Goal: Information Seeking & Learning: Learn about a topic

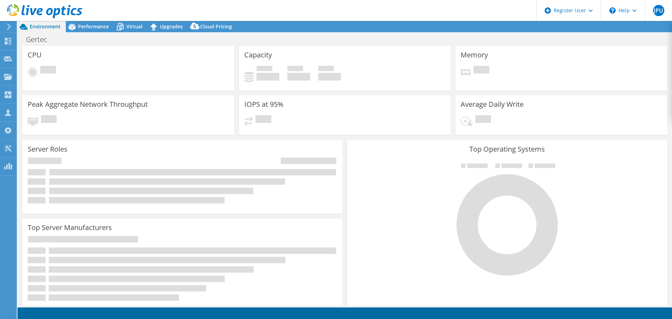
select select "USD"
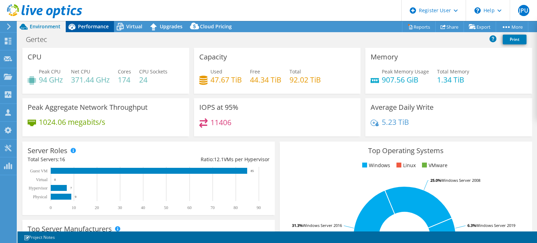
click at [101, 26] on span "Performance" at bounding box center [93, 26] width 31 height 7
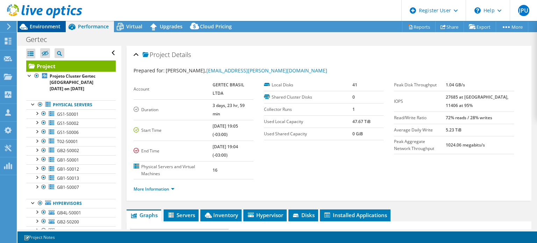
click at [38, 23] on span "Environment" at bounding box center [45, 26] width 31 height 7
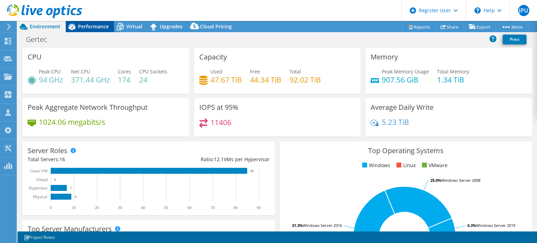
click at [96, 24] on span "Performance" at bounding box center [93, 26] width 31 height 7
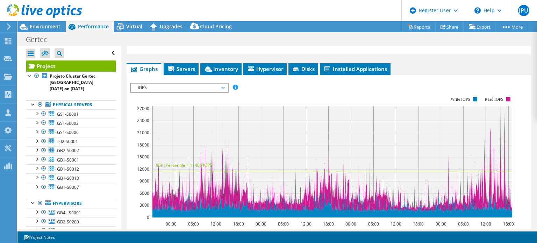
scroll to position [140, 0]
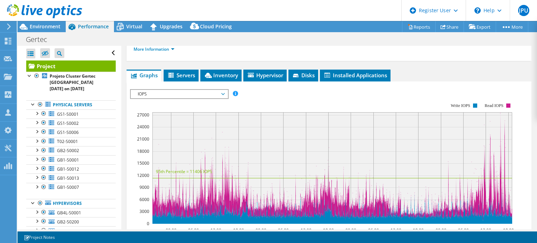
click at [218, 90] on span "IOPS" at bounding box center [179, 94] width 90 height 8
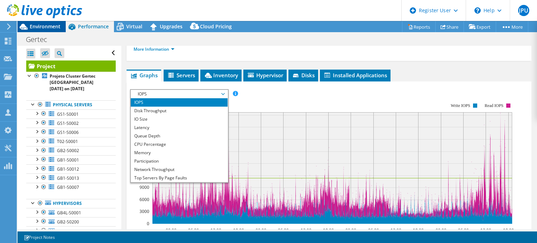
click at [42, 25] on span "Environment" at bounding box center [45, 26] width 31 height 7
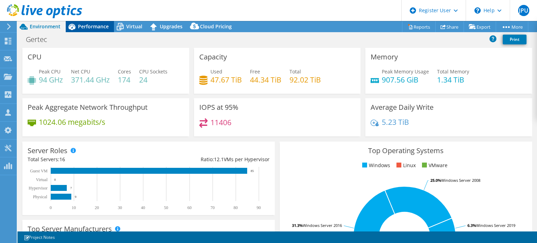
click at [103, 28] on span "Performance" at bounding box center [93, 26] width 31 height 7
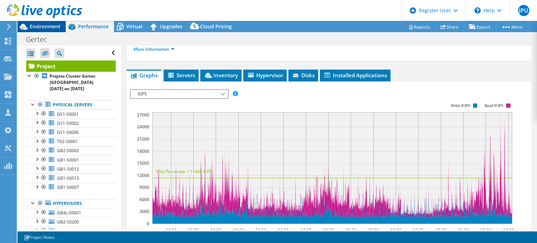
click at [50, 27] on span "Environment" at bounding box center [45, 26] width 31 height 7
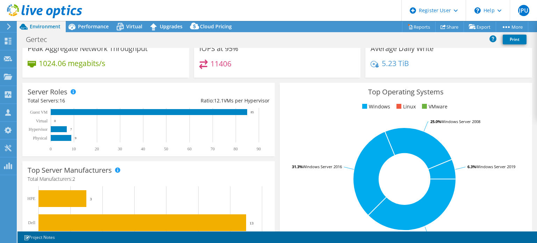
scroll to position [175, 0]
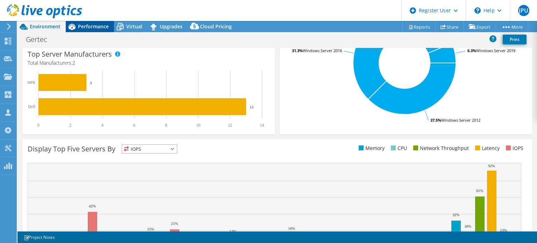
click at [97, 24] on span "Performance" at bounding box center [93, 26] width 31 height 7
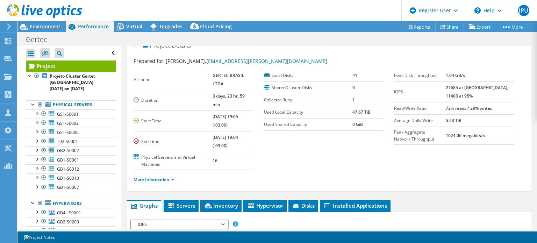
scroll to position [0, 0]
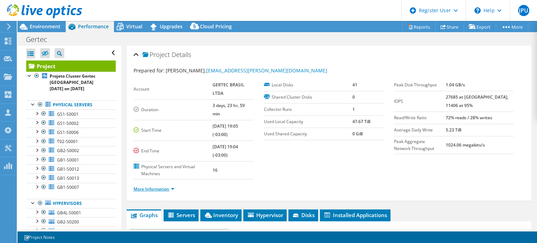
click at [155, 186] on link "More Information" at bounding box center [154, 189] width 41 height 6
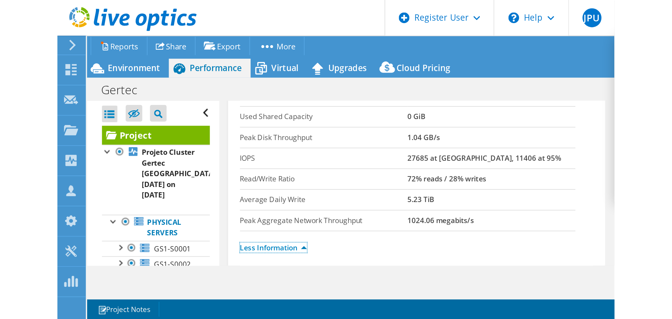
scroll to position [140, 0]
